Goal: Find specific fact: Find contact information

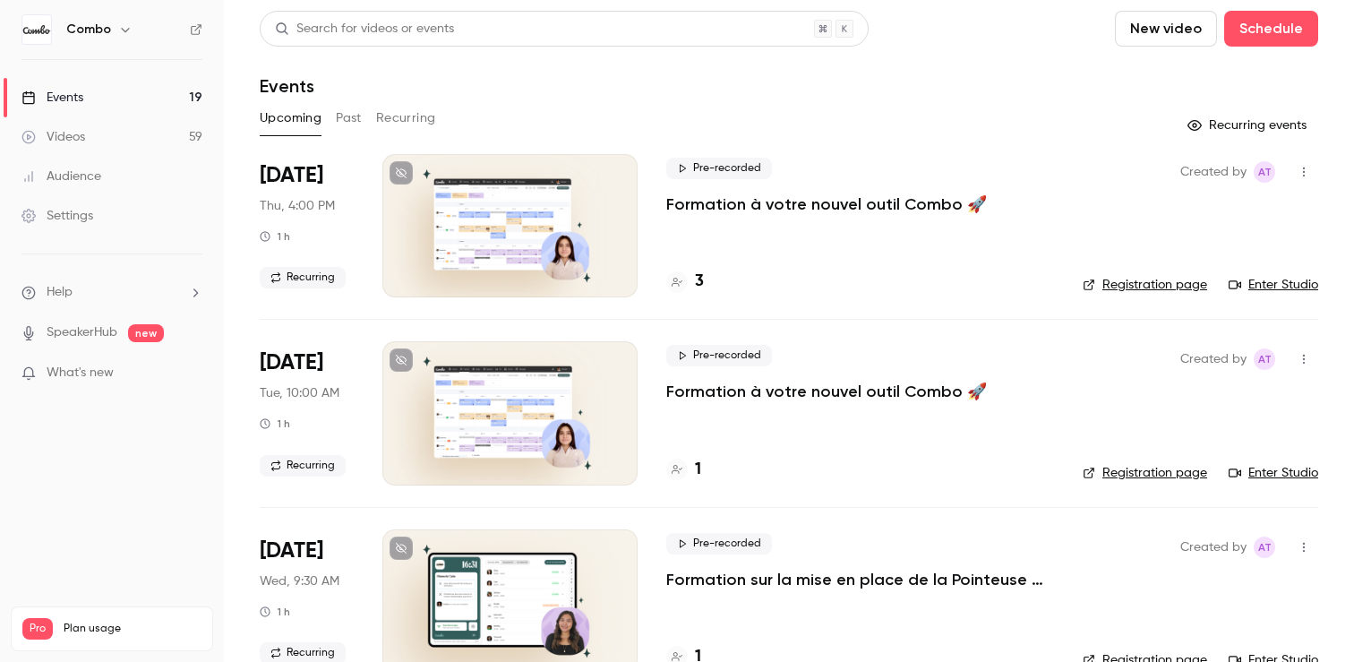
click at [1266, 289] on link "Enter Studio" at bounding box center [1274, 285] width 90 height 18
click at [677, 293] on div "3" at bounding box center [685, 282] width 38 height 24
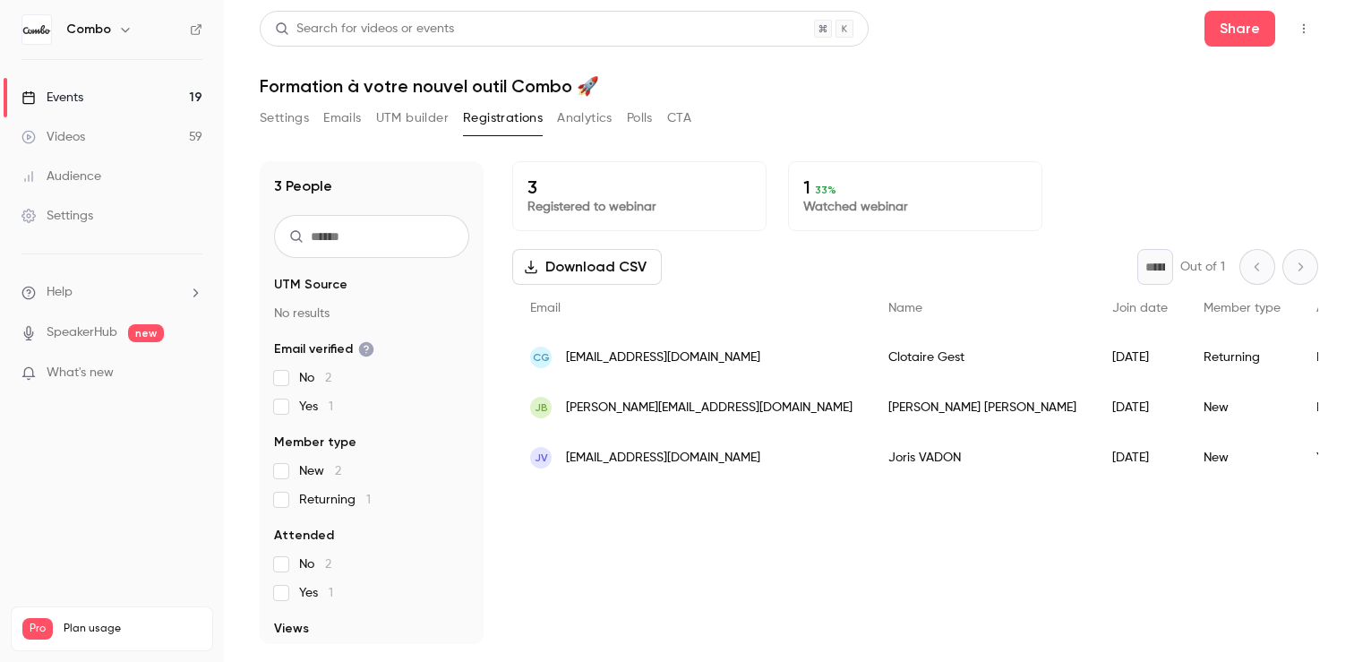
drag, startPoint x: 759, startPoint y: 461, endPoint x: 570, endPoint y: 458, distance: 189.0
click at [570, 458] on div "JV [EMAIL_ADDRESS][DOMAIN_NAME]" at bounding box center [691, 458] width 358 height 50
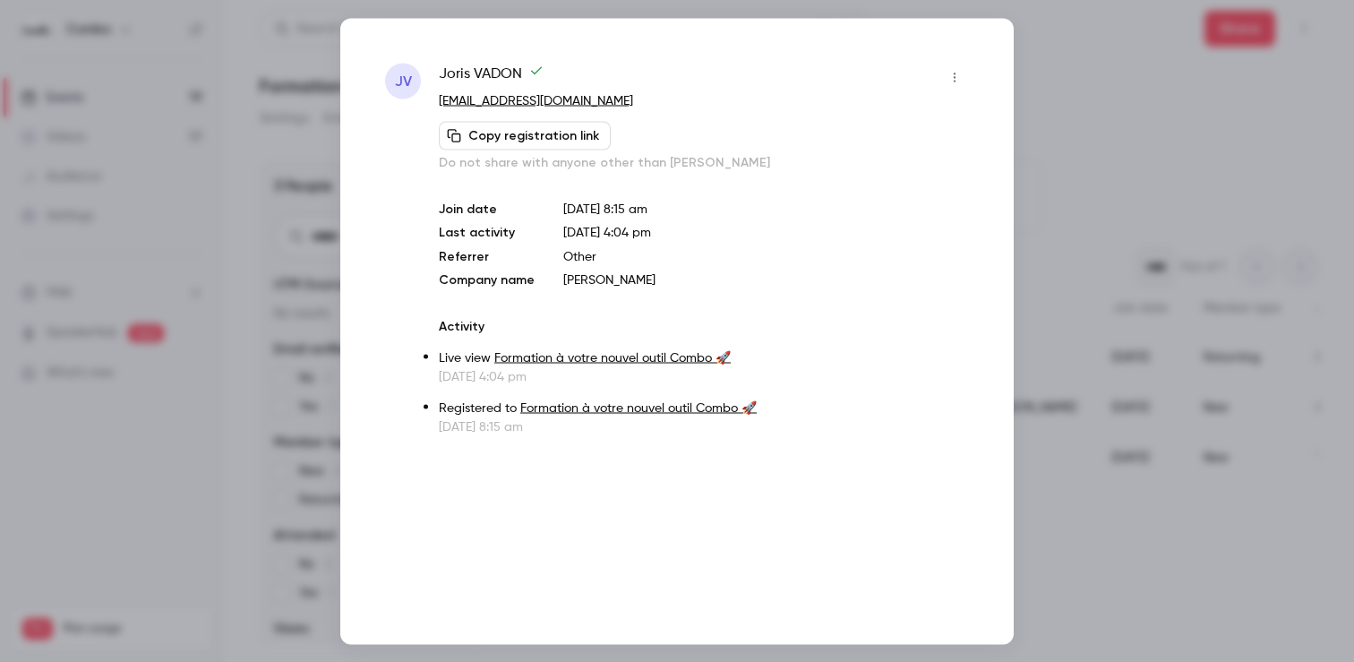
click at [1101, 508] on div at bounding box center [677, 331] width 1354 height 662
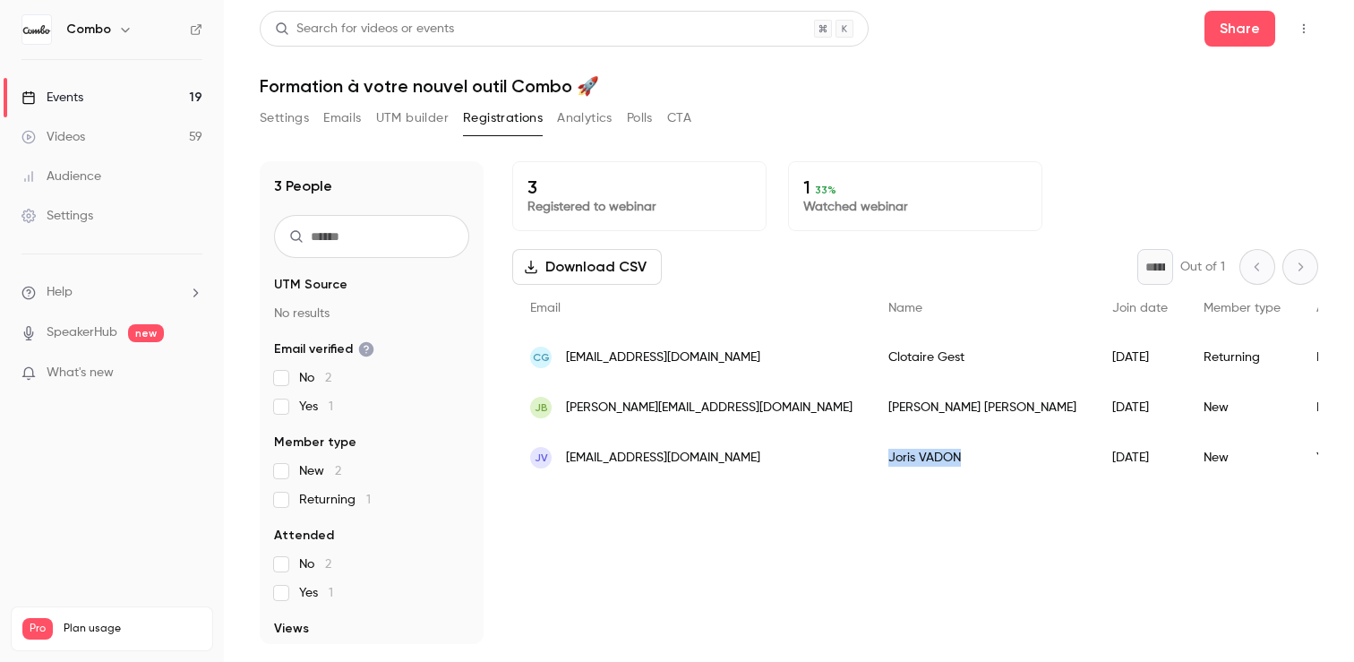
drag, startPoint x: 872, startPoint y: 465, endPoint x: 778, endPoint y: 463, distance: 94.1
click at [871, 463] on div "[PERSON_NAME]" at bounding box center [983, 458] width 224 height 50
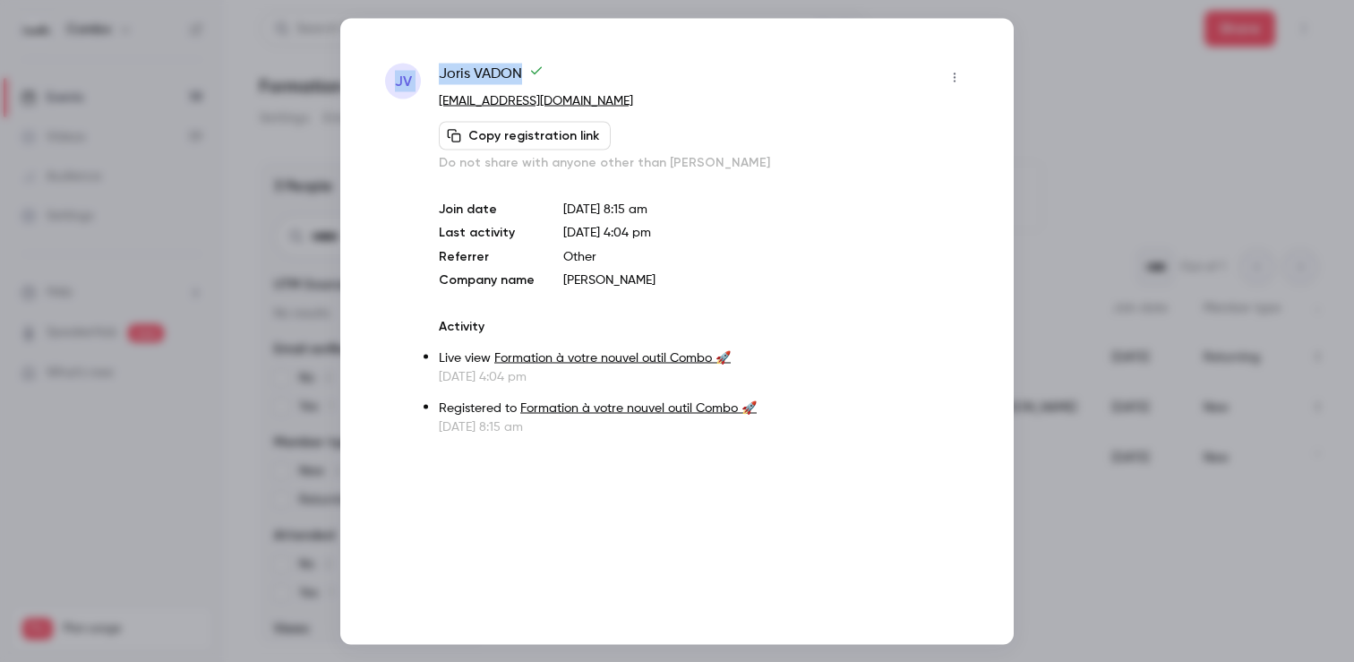
drag, startPoint x: 528, startPoint y: 75, endPoint x: 419, endPoint y: 61, distance: 109.3
click at [419, 61] on div "JV [PERSON_NAME] [EMAIL_ADDRESS][DOMAIN_NAME] Copy registration link Do not sha…" at bounding box center [677, 331] width 674 height 626
click at [454, 67] on span "[PERSON_NAME]" at bounding box center [491, 77] width 105 height 29
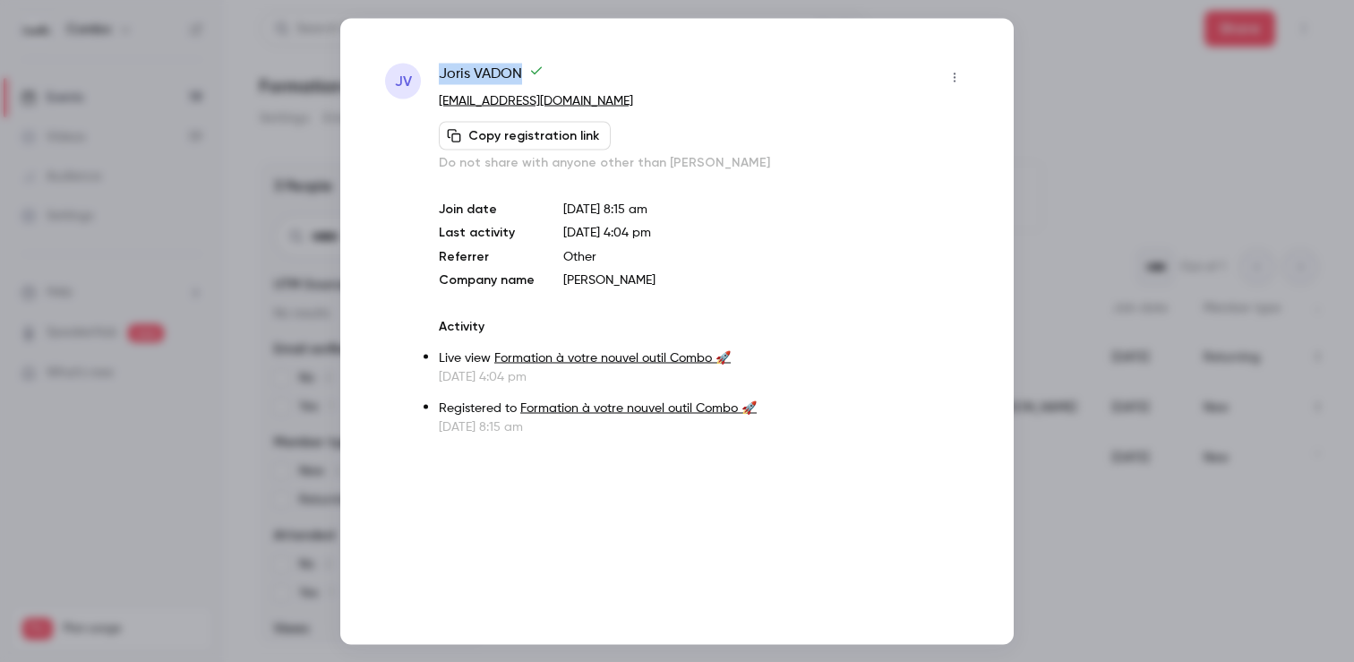
copy div "[PERSON_NAME]"
